Goal: Information Seeking & Learning: Learn about a topic

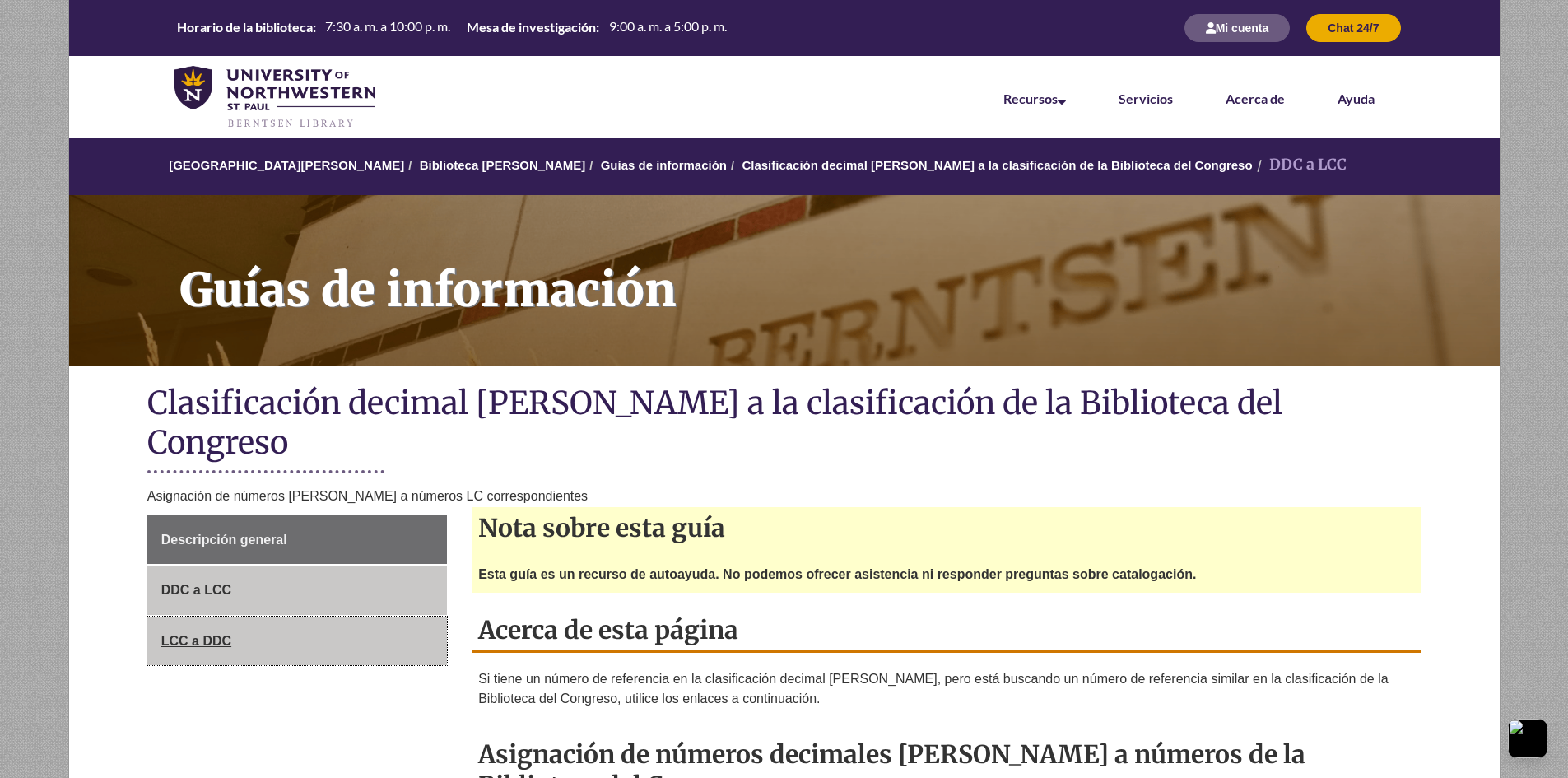
click at [190, 634] on font "LCC a DDC" at bounding box center [196, 641] width 70 height 14
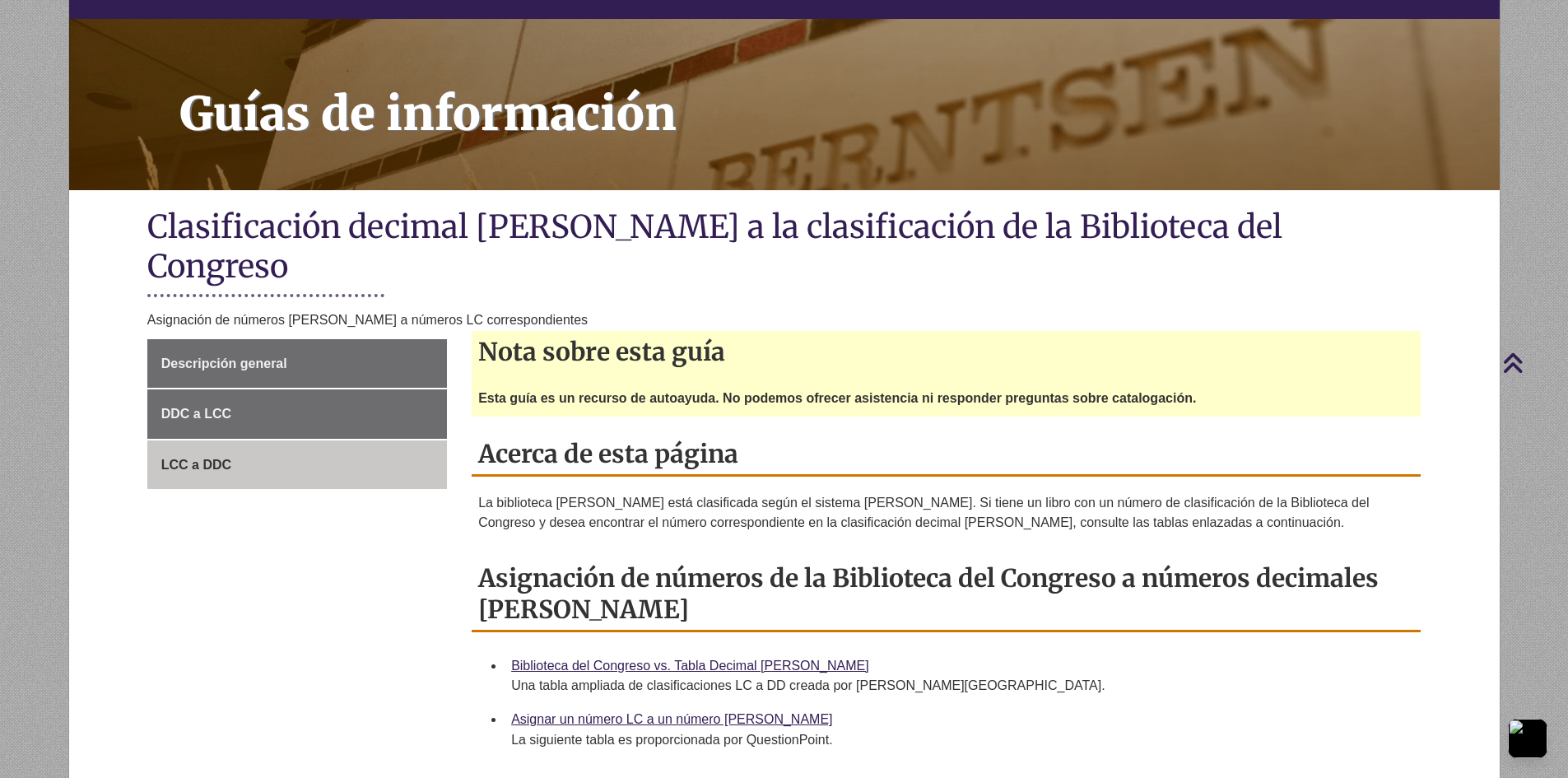
scroll to position [165, 0]
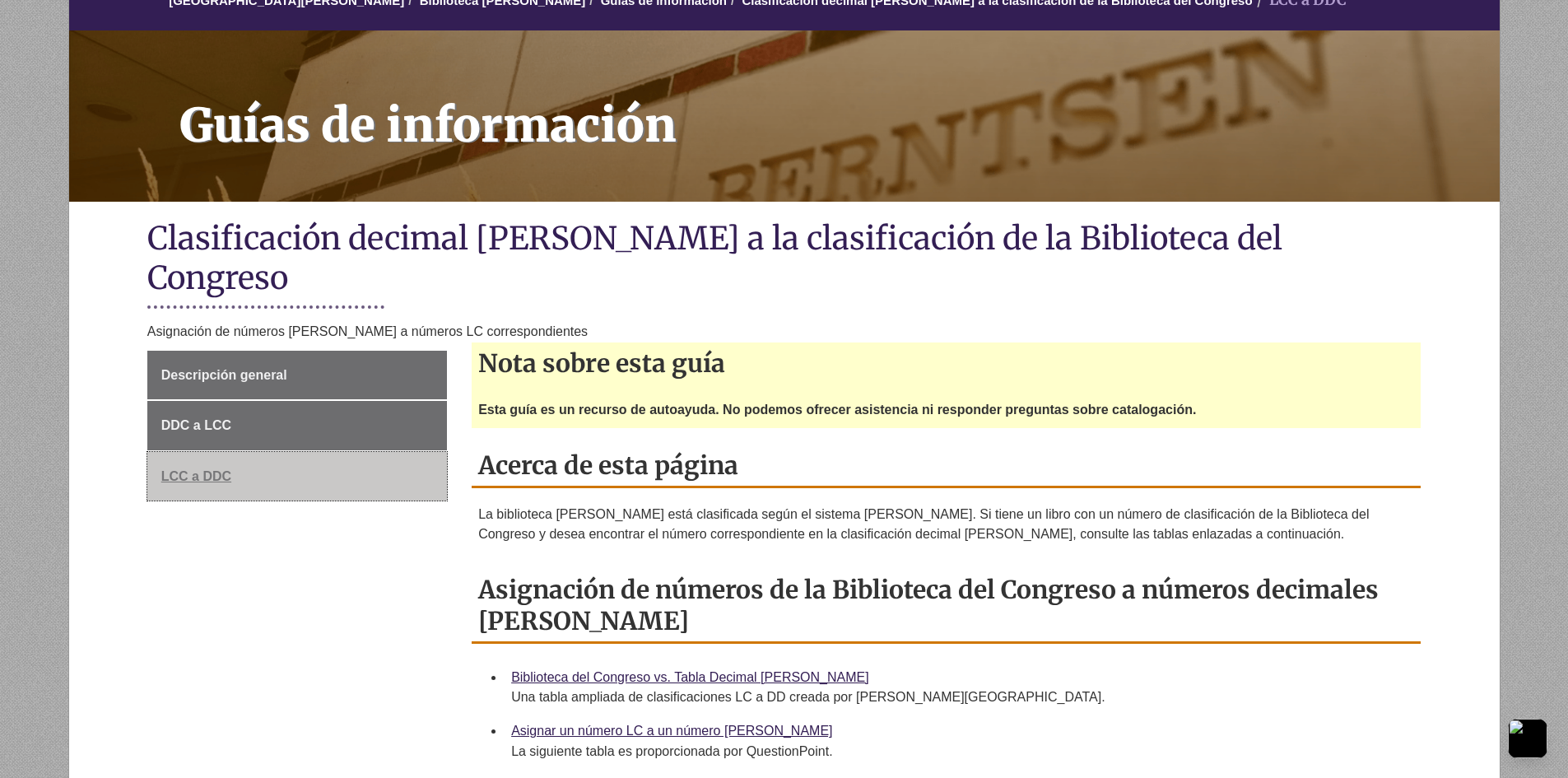
click at [192, 469] on font "LCC a DDC" at bounding box center [196, 476] width 70 height 14
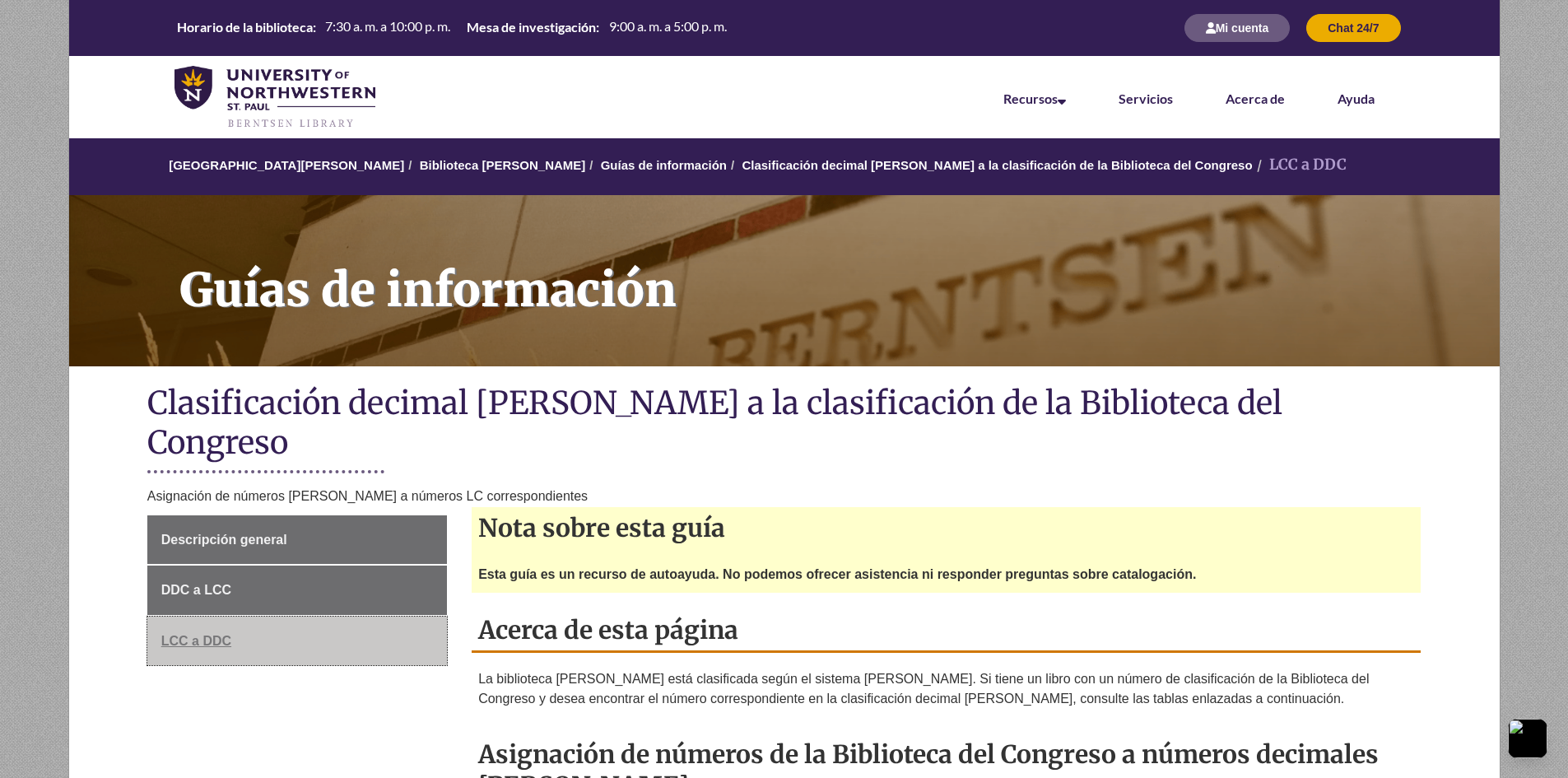
click at [166, 634] on font "LCC a DDC" at bounding box center [196, 641] width 70 height 14
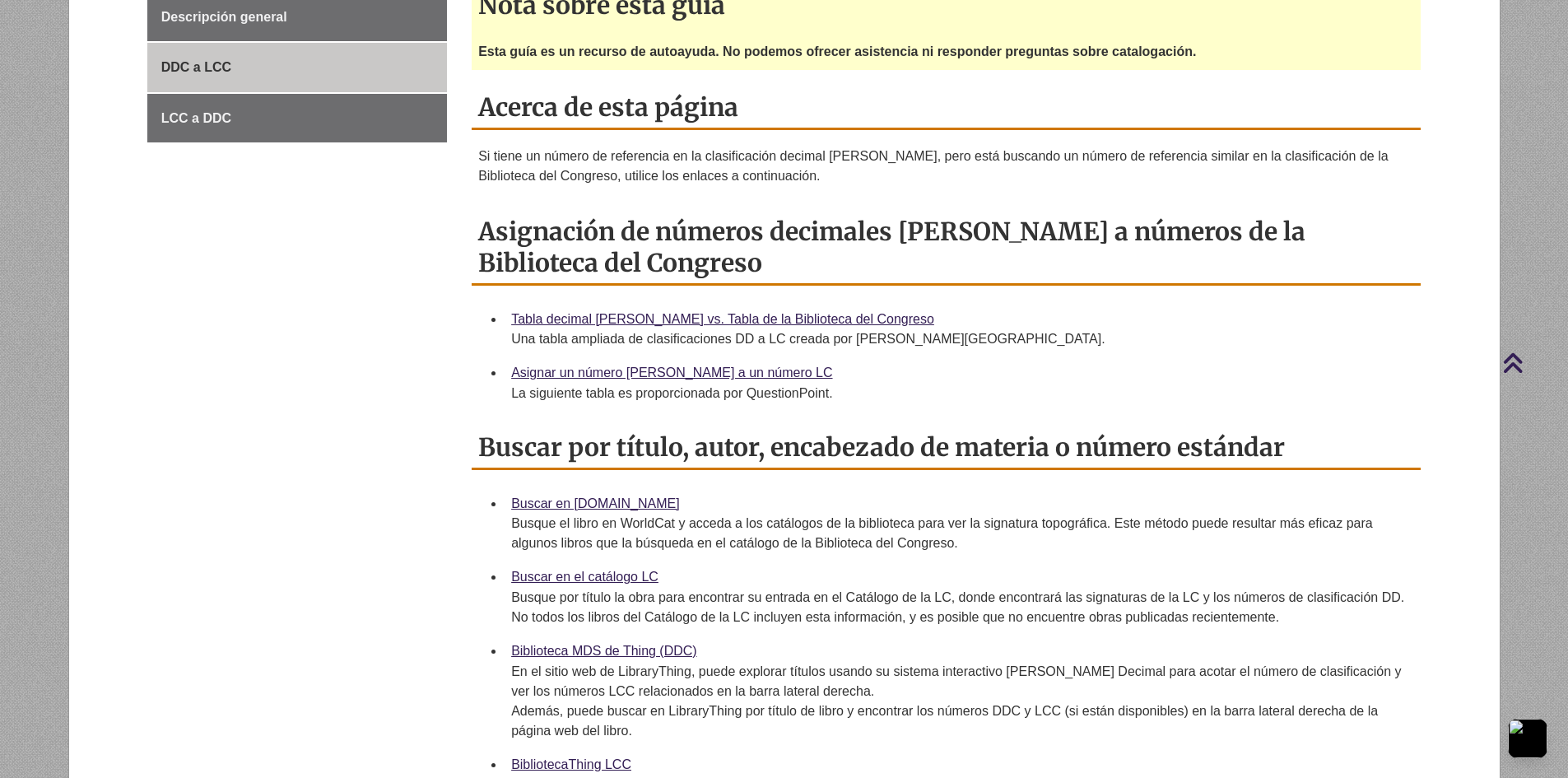
scroll to position [494, 0]
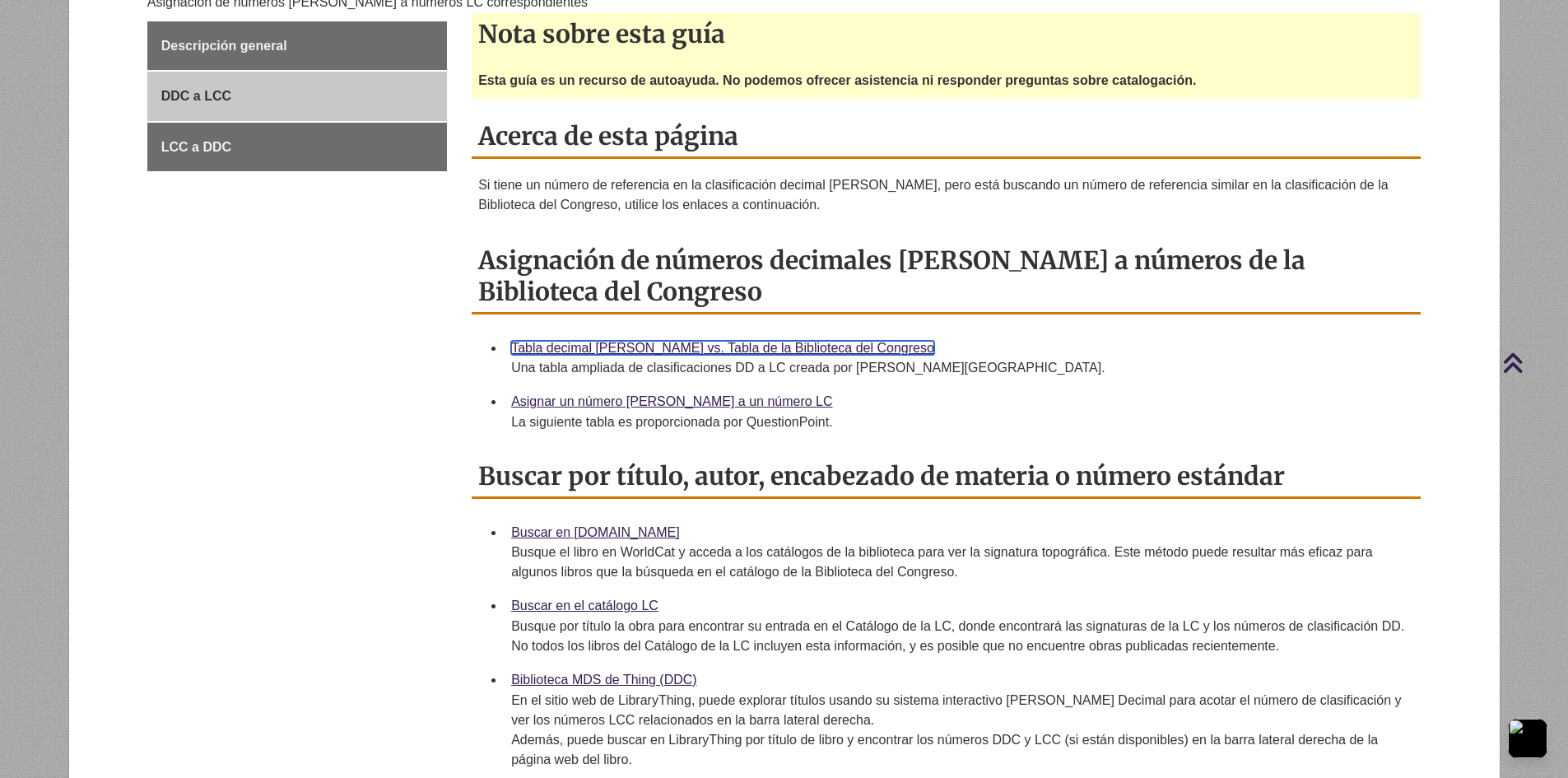
click at [602, 341] on font "Tabla decimal [PERSON_NAME] vs. Tabla de la Biblioteca del Congreso" at bounding box center [722, 348] width 423 height 14
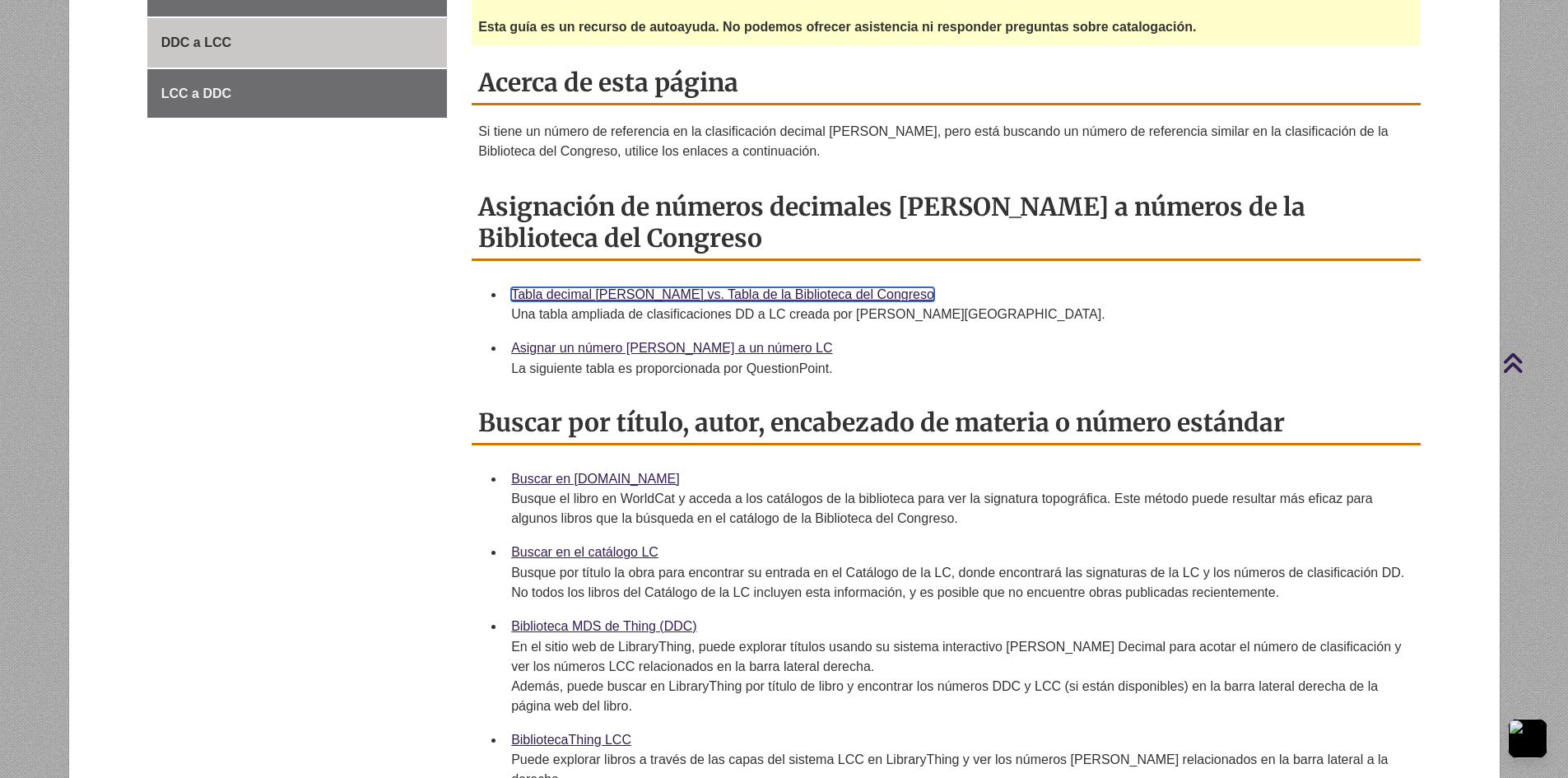
scroll to position [577, 0]
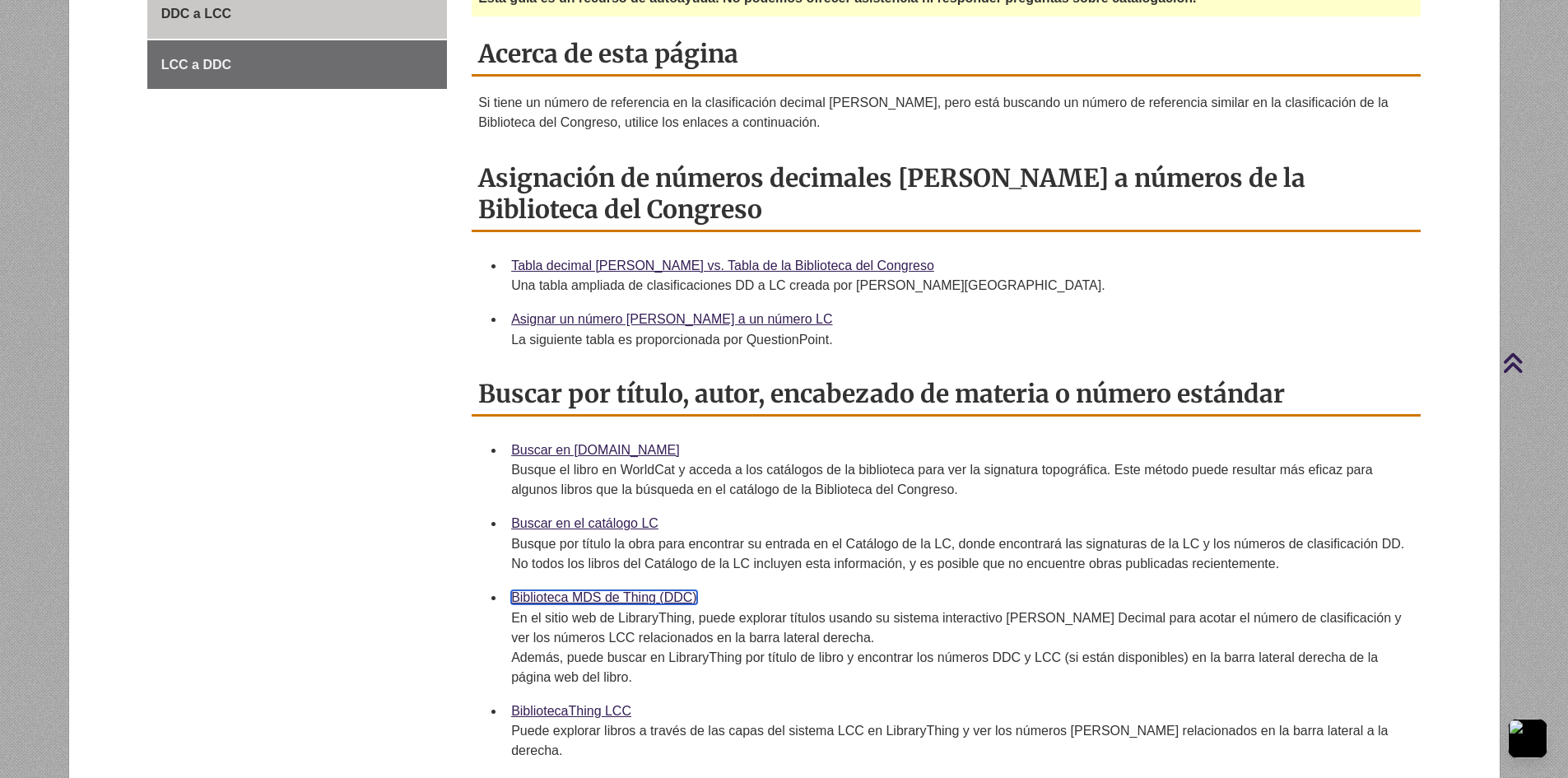
click at [569, 590] on font "Biblioteca MDS de Thing (DDC)" at bounding box center [603, 597] width 186 height 14
click at [685, 312] on font "Asignar un número [PERSON_NAME] a un número LC" at bounding box center [671, 320] width 321 height 14
